Goal: Information Seeking & Learning: Learn about a topic

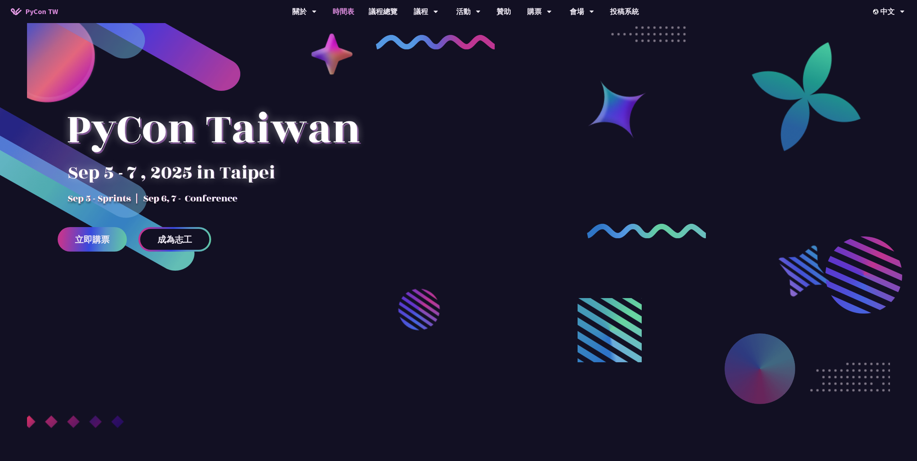
click at [352, 14] on link "時間表" at bounding box center [343, 11] width 36 height 23
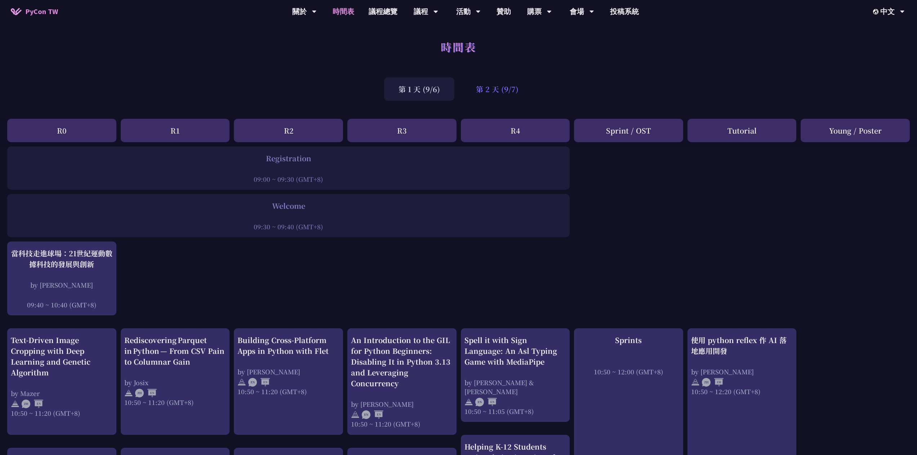
click at [486, 89] on div "第 2 天 (9/7)" at bounding box center [496, 88] width 71 height 23
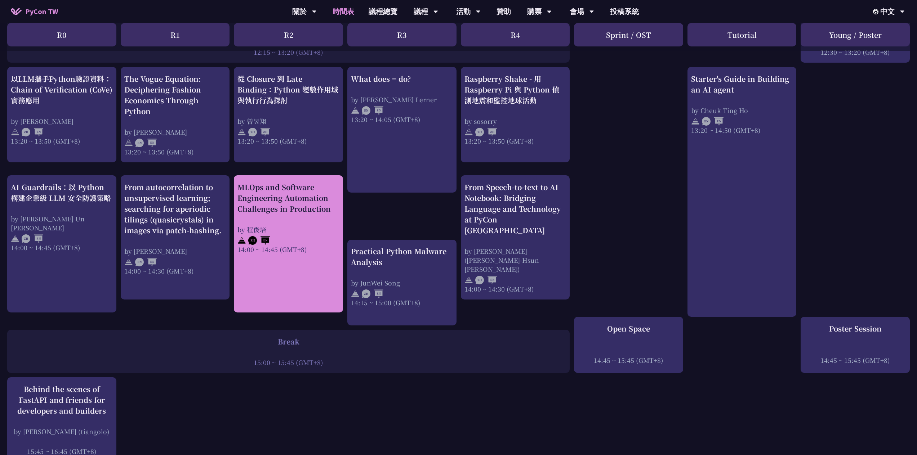
scroll to position [576, 0]
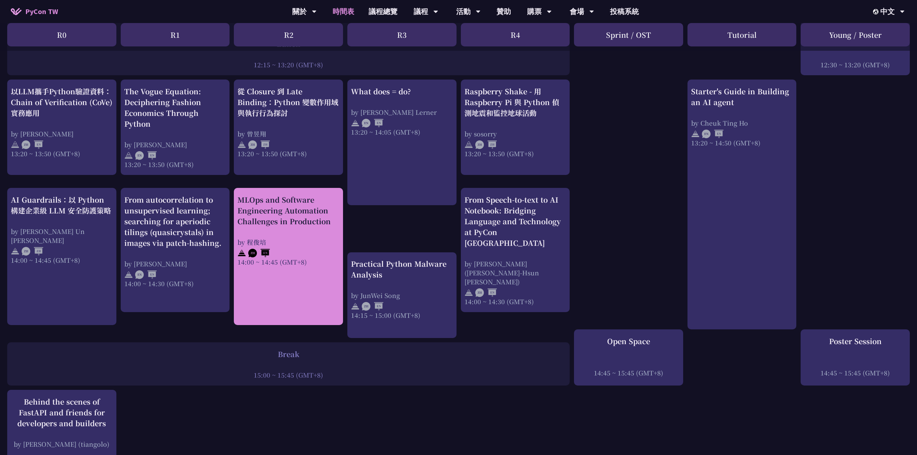
click at [306, 272] on link "MLOps and Software Engineering Automation Challenges in Production by [PERSON_N…" at bounding box center [288, 257] width 102 height 125
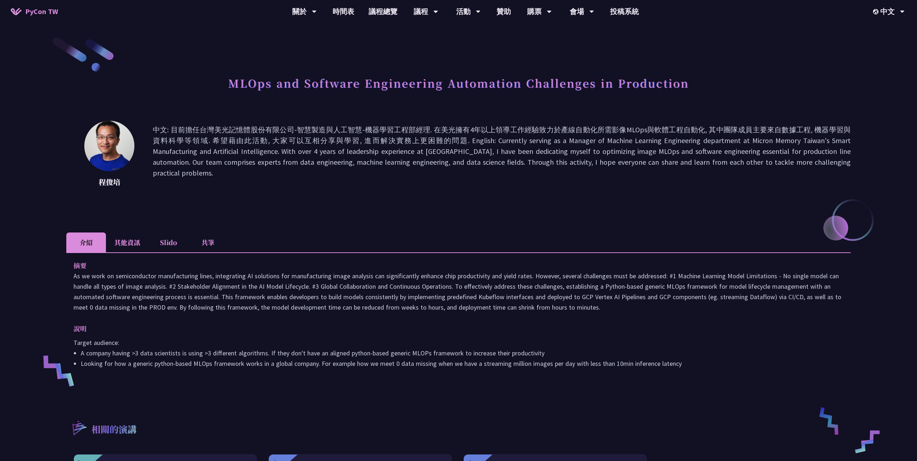
scroll to position [72, 0]
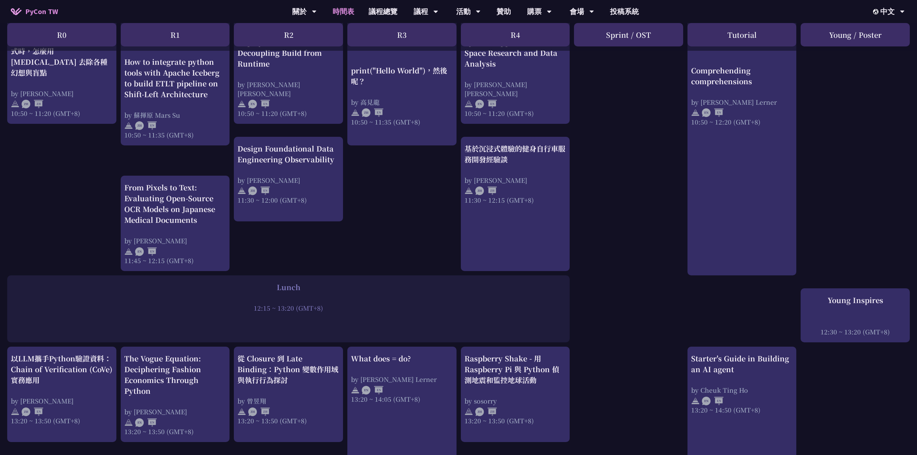
scroll to position [180, 0]
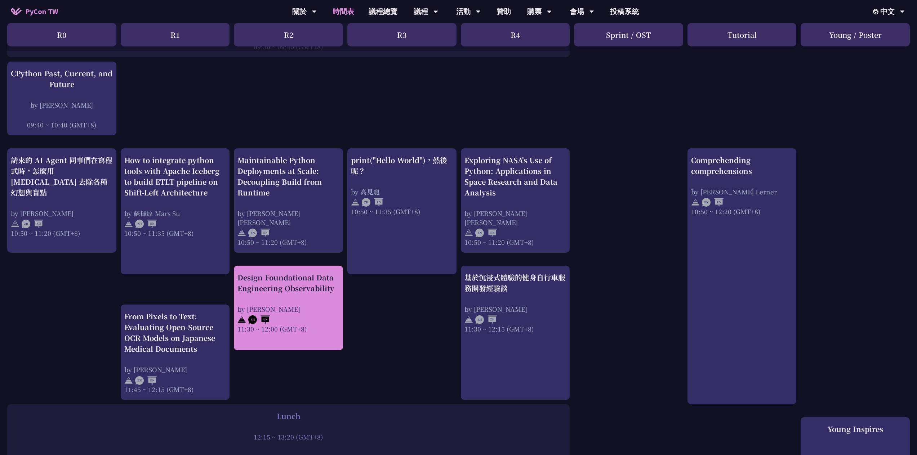
click at [300, 287] on div "Design Foundational Data Engineering Observability by [PERSON_NAME] 11:30 ~ 12:…" at bounding box center [288, 302] width 102 height 61
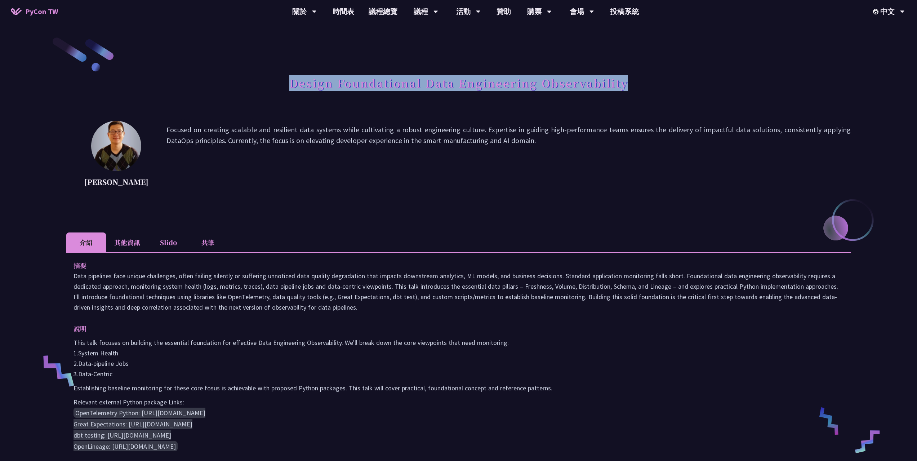
drag, startPoint x: 291, startPoint y: 82, endPoint x: 630, endPoint y: 81, distance: 339.3
click at [630, 81] on div "Design Foundational Data Engineering Observability" at bounding box center [458, 91] width 784 height 38
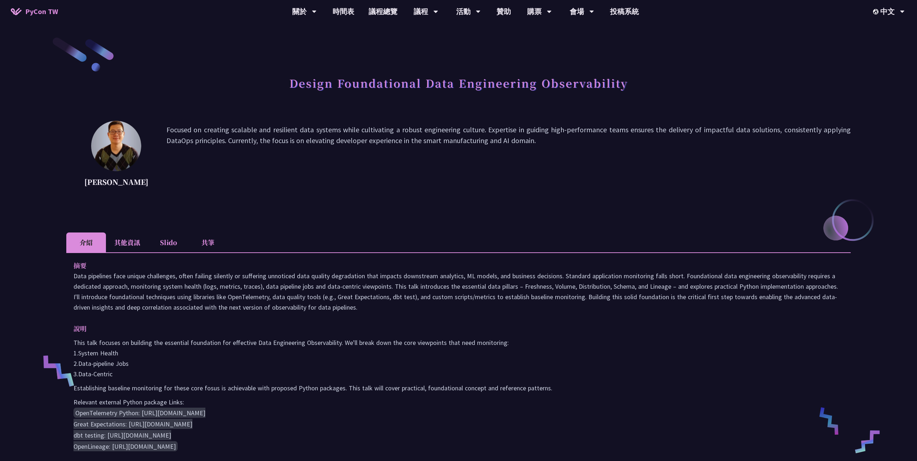
click at [619, 165] on p "Focused on creating scalable and resilient data systems while cultivating a rob…" at bounding box center [508, 156] width 684 height 65
drag, startPoint x: 332, startPoint y: 80, endPoint x: 394, endPoint y: 73, distance: 61.7
click at [333, 80] on h1 "Design Foundational Data Engineering Observability" at bounding box center [458, 83] width 339 height 22
drag, startPoint x: 472, startPoint y: 87, endPoint x: 551, endPoint y: 81, distance: 79.5
click at [474, 87] on h1 "Design Foundational Data Engineering Observability" at bounding box center [458, 83] width 339 height 22
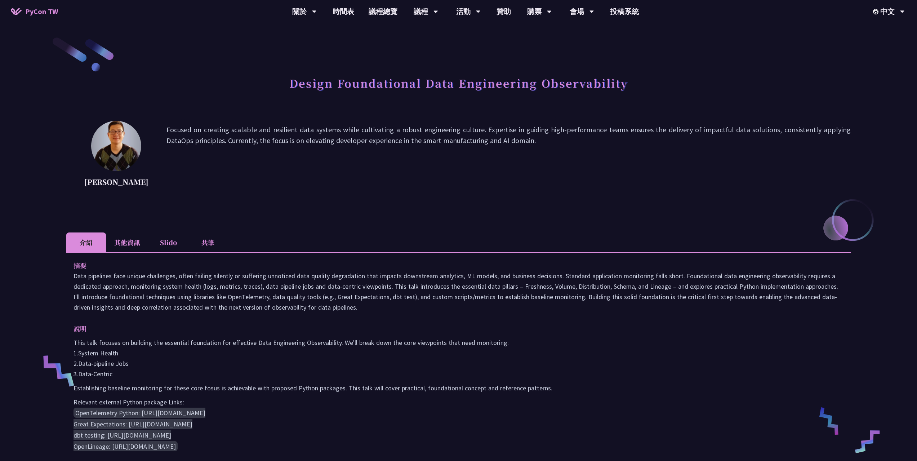
click at [556, 82] on h1 "Design Foundational Data Engineering Observability" at bounding box center [458, 83] width 339 height 22
drag, startPoint x: 472, startPoint y: 79, endPoint x: 570, endPoint y: 78, distance: 98.0
click at [570, 78] on h1 "Design Foundational Data Engineering Observability" at bounding box center [458, 83] width 339 height 22
click at [615, 86] on h1 "Design Foundational Data Engineering Observability" at bounding box center [458, 83] width 339 height 22
drag, startPoint x: 508, startPoint y: 150, endPoint x: 515, endPoint y: 90, distance: 60.9
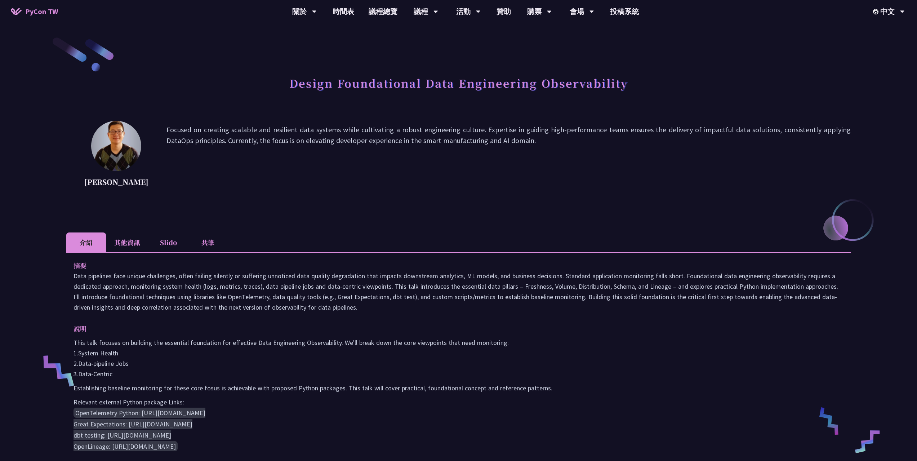
click at [508, 147] on p "Focused on creating scalable and resilient data systems while cultivating a rob…" at bounding box center [508, 156] width 684 height 65
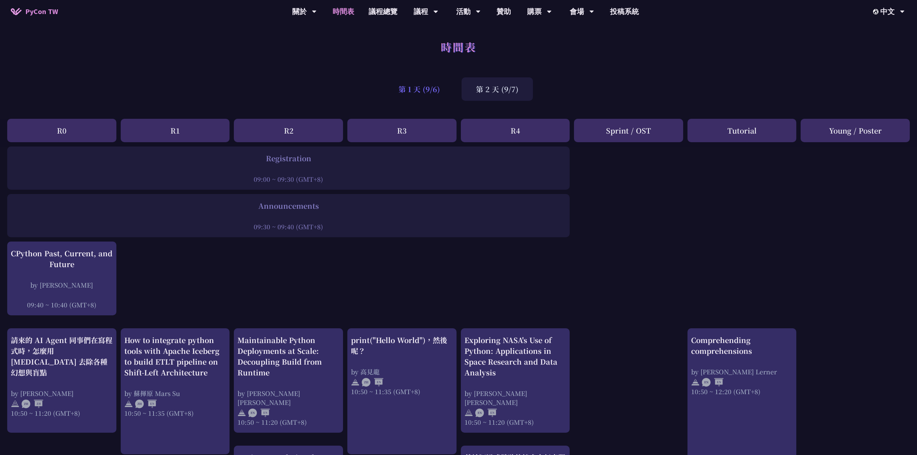
click at [434, 92] on div "第 1 天 (9/6)" at bounding box center [419, 88] width 70 height 23
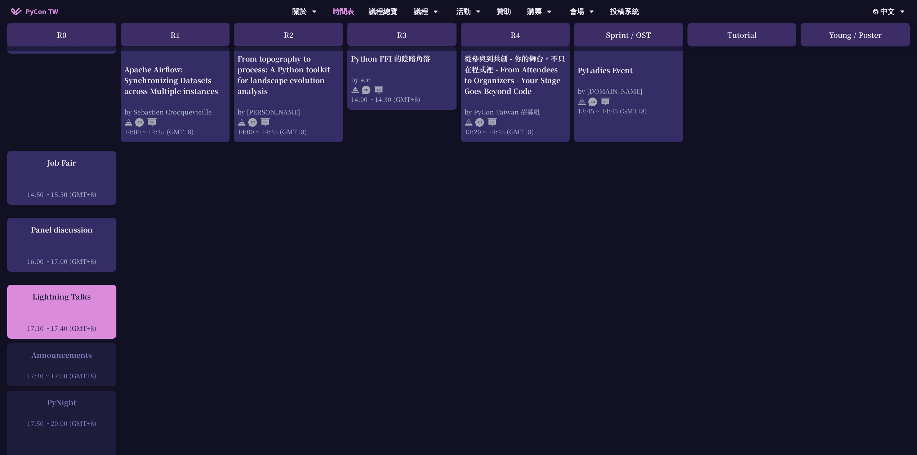
scroll to position [720, 0]
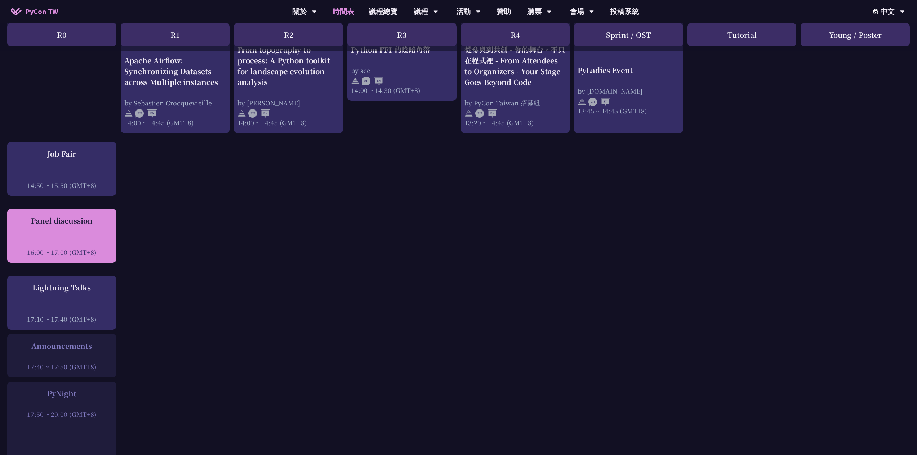
click at [79, 237] on div at bounding box center [62, 242] width 102 height 11
